Goal: Task Accomplishment & Management: Manage account settings

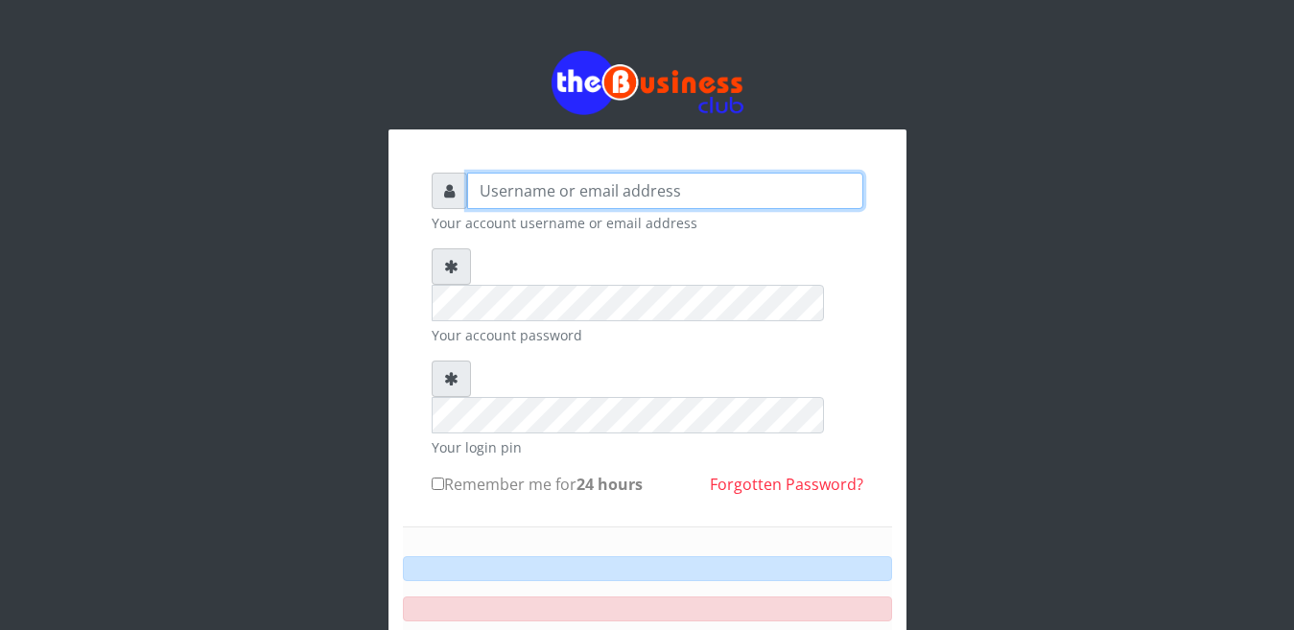
click at [525, 188] on input "text" at bounding box center [665, 191] width 396 height 36
type input "happinesschidera20@gmail.com"
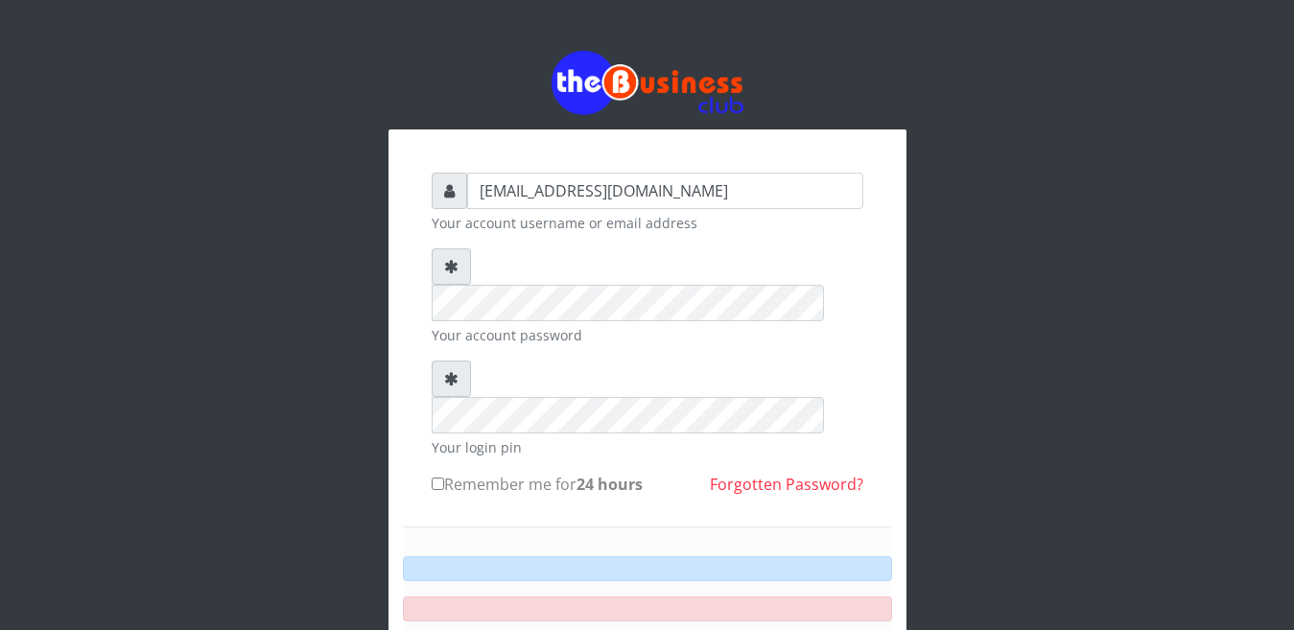
click at [449, 473] on label "Remember me for 24 hours" at bounding box center [537, 484] width 211 height 23
click at [444, 478] on input "Remember me for 24 hours" at bounding box center [438, 484] width 12 height 12
checkbox input "true"
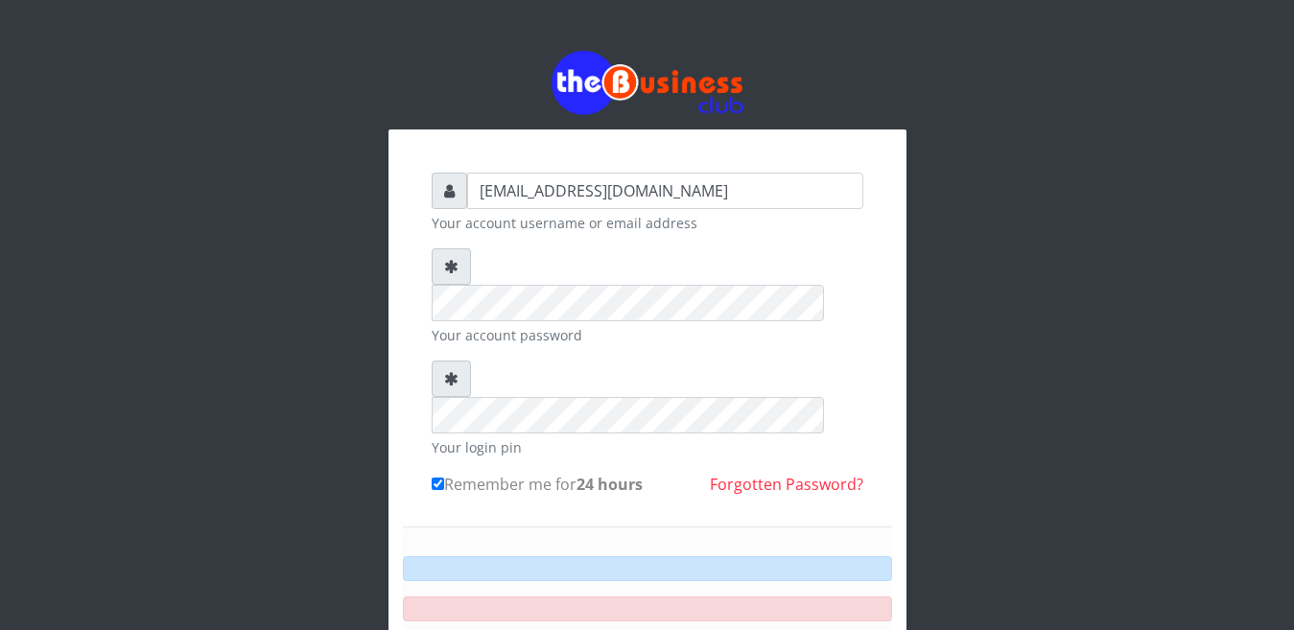
type input "happinesschidera20@gmail.com"
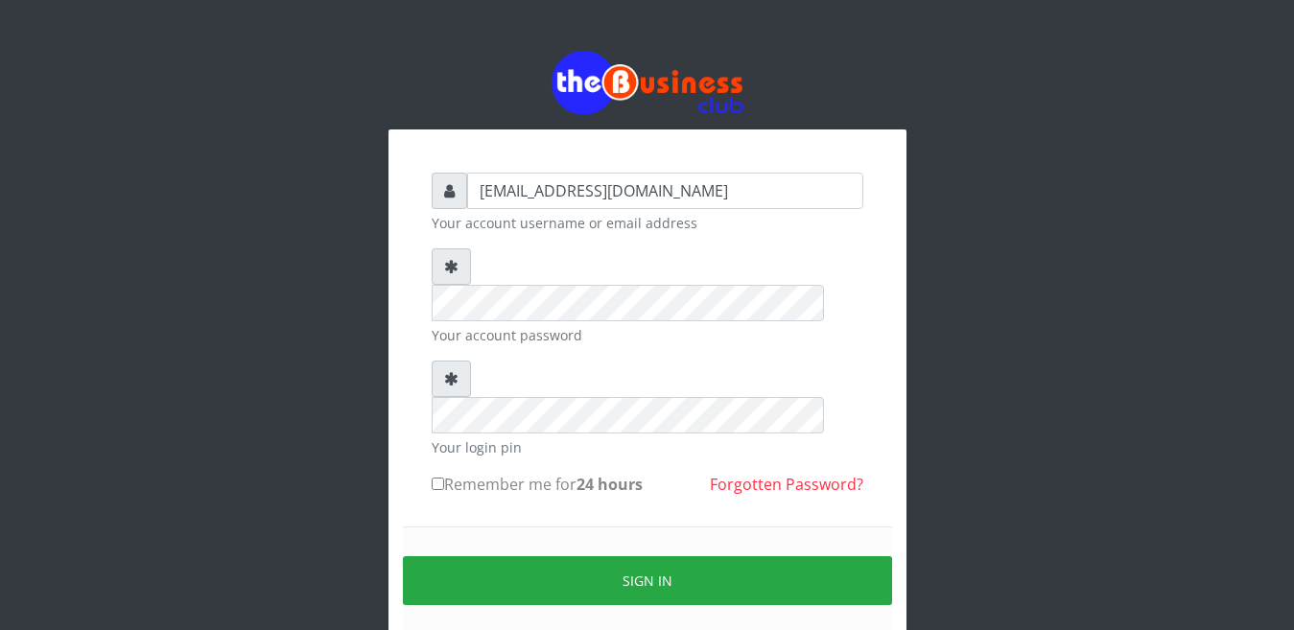
click at [448, 473] on label "Remember me for 24 hours" at bounding box center [537, 484] width 211 height 23
click at [444, 478] on input "Remember me for 24 hours" at bounding box center [438, 484] width 12 height 12
checkbox input "true"
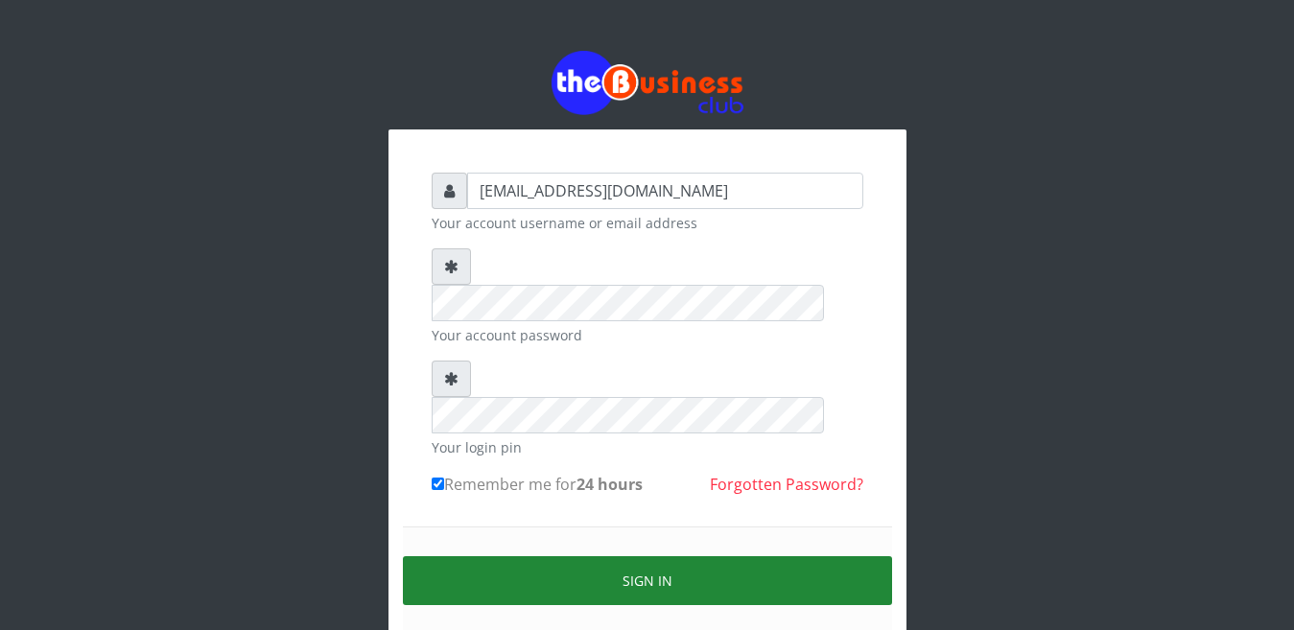
click at [646, 556] on button "Sign in" at bounding box center [647, 580] width 489 height 49
